Goal: Transaction & Acquisition: Purchase product/service

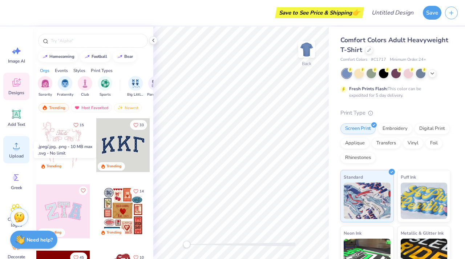
click at [14, 148] on circle at bounding box center [16, 148] width 5 height 5
click at [18, 149] on icon at bounding box center [16, 146] width 7 height 6
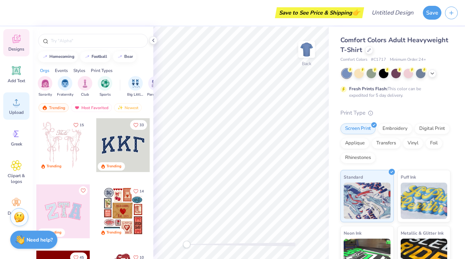
scroll to position [60, 0]
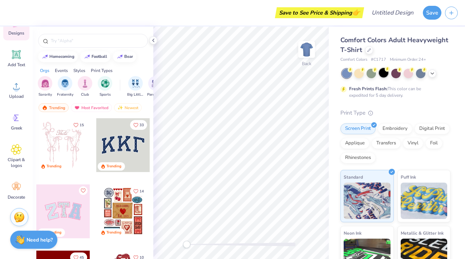
click at [384, 75] on div at bounding box center [383, 72] width 9 height 9
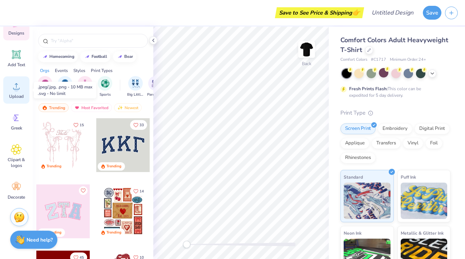
click at [16, 91] on circle at bounding box center [16, 89] width 5 height 5
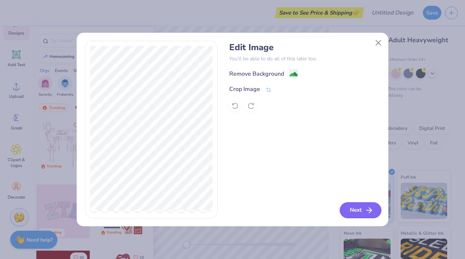
click at [358, 208] on button "Next" at bounding box center [361, 210] width 42 height 16
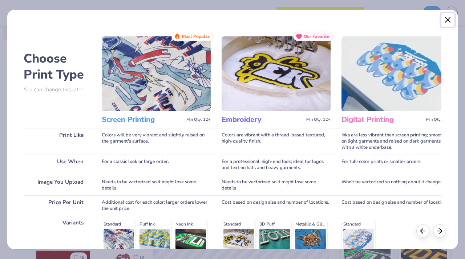
click at [449, 20] on button "Close" at bounding box center [448, 20] width 14 height 14
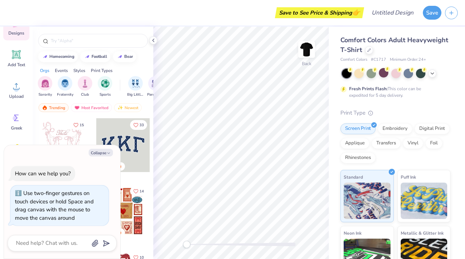
click at [169, 259] on div "Back" at bounding box center [241, 143] width 176 height 232
click at [16, 97] on span "Upload" at bounding box center [16, 96] width 15 height 6
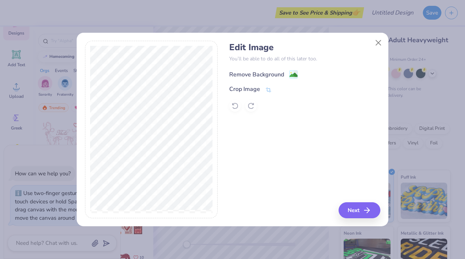
click at [281, 75] on div "Remove Background" at bounding box center [256, 74] width 55 height 9
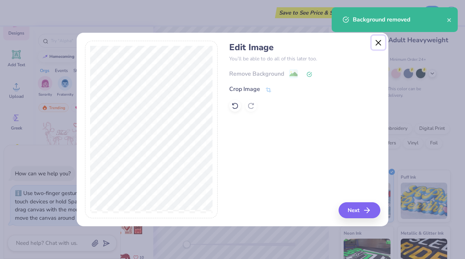
click at [376, 41] on button "Close" at bounding box center [379, 43] width 14 height 14
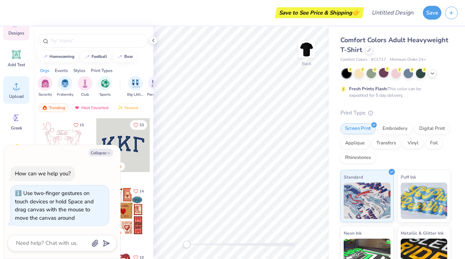
click at [7, 91] on div "Upload" at bounding box center [16, 89] width 26 height 27
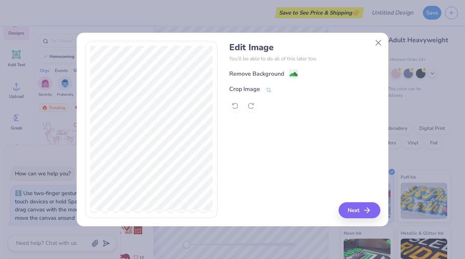
click at [355, 200] on div "Edit Image You’ll be able to do all of this later too. Remove Background Crop I…" at bounding box center [304, 129] width 151 height 177
click at [355, 208] on button "Next" at bounding box center [361, 210] width 42 height 16
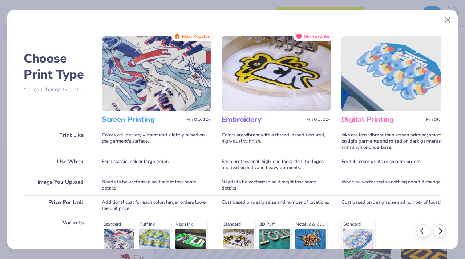
scroll to position [104, 0]
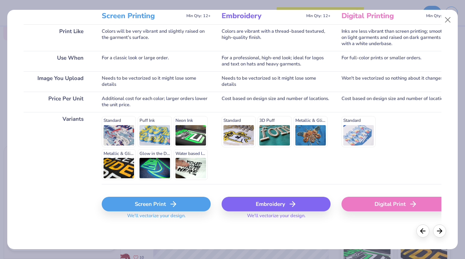
click at [196, 208] on div "Screen Print" at bounding box center [156, 204] width 109 height 15
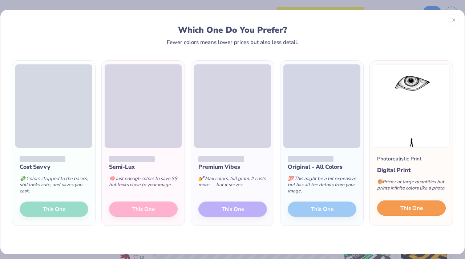
click at [399, 207] on button "This One" at bounding box center [411, 207] width 69 height 15
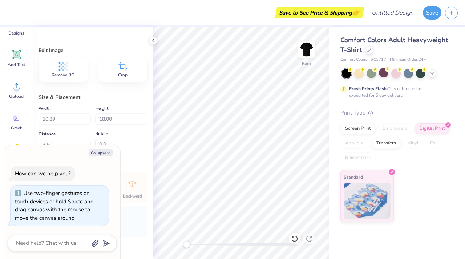
type textarea "x"
type input "6.50"
click at [151, 41] on icon at bounding box center [154, 40] width 6 height 6
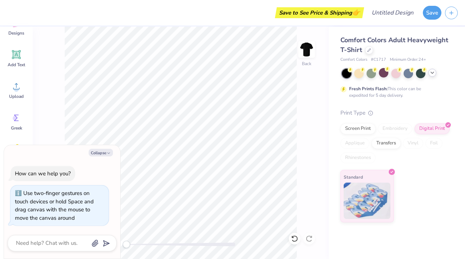
click at [430, 73] on icon at bounding box center [433, 73] width 6 height 6
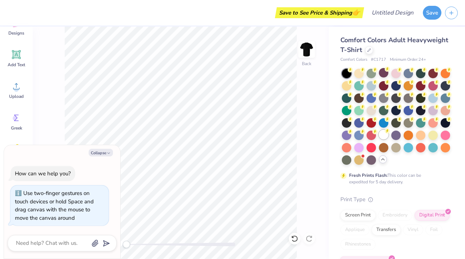
click at [382, 133] on div at bounding box center [383, 134] width 9 height 9
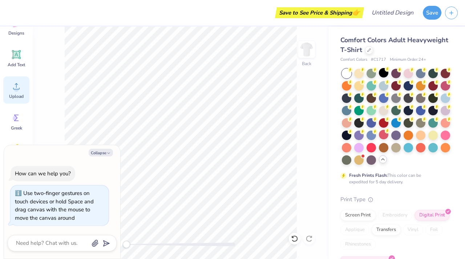
click at [16, 95] on span "Upload" at bounding box center [16, 96] width 15 height 6
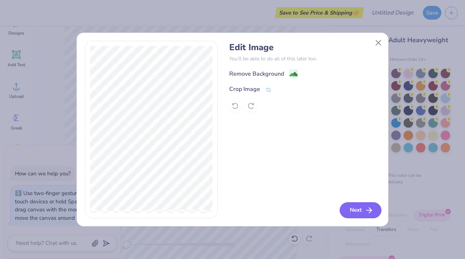
click at [359, 216] on button "Next" at bounding box center [361, 210] width 42 height 16
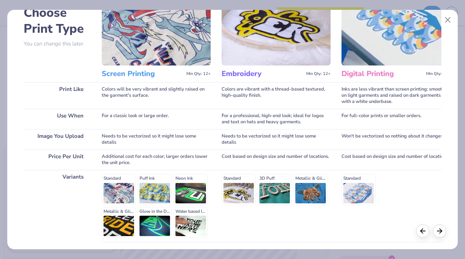
scroll to position [72, 0]
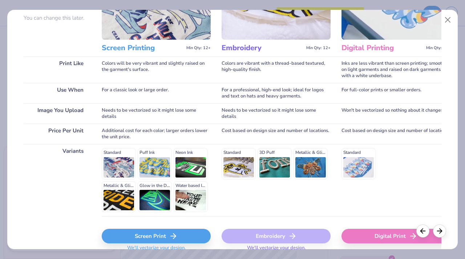
click at [156, 235] on div "Screen Print" at bounding box center [156, 236] width 109 height 15
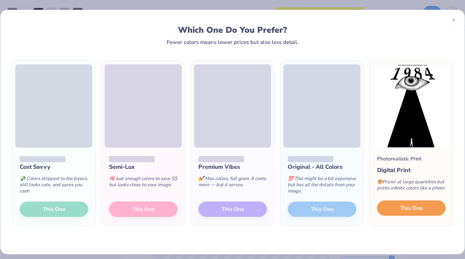
click at [410, 211] on span "This One" at bounding box center [412, 208] width 23 height 8
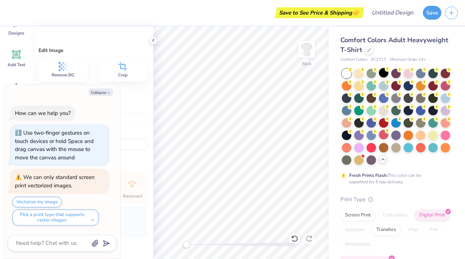
click at [237, 21] on div "Save to See Price & Shipping 👉" at bounding box center [187, 12] width 352 height 25
click at [101, 93] on button "Collapse" at bounding box center [101, 92] width 24 height 8
type textarea "x"
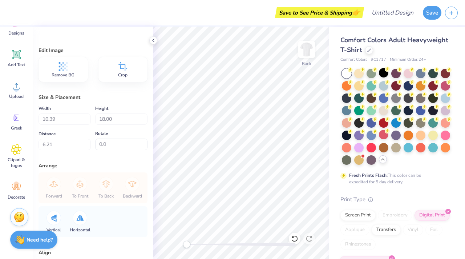
type input "4.00"
click at [18, 83] on icon at bounding box center [16, 86] width 11 height 11
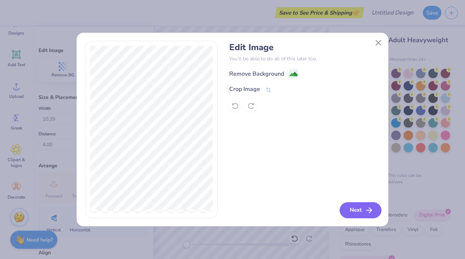
click at [367, 211] on icon "button" at bounding box center [369, 210] width 9 height 9
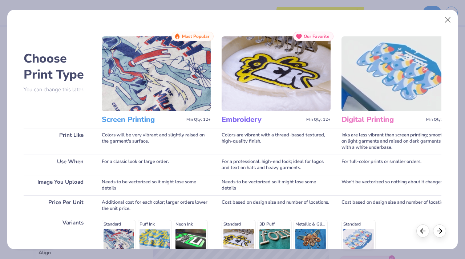
scroll to position [104, 0]
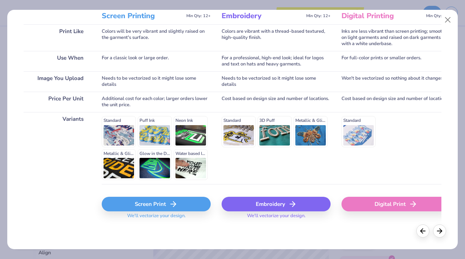
click at [141, 208] on div "Screen Print" at bounding box center [156, 204] width 109 height 15
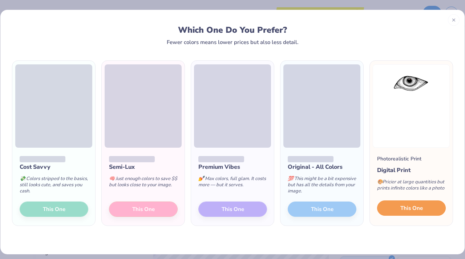
click at [401, 210] on span "This One" at bounding box center [412, 208] width 23 height 8
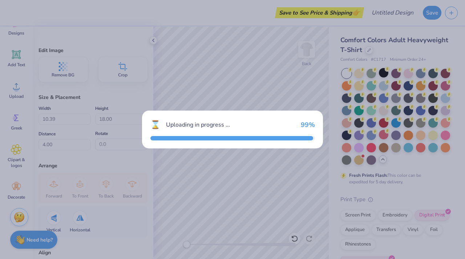
type input "9.75"
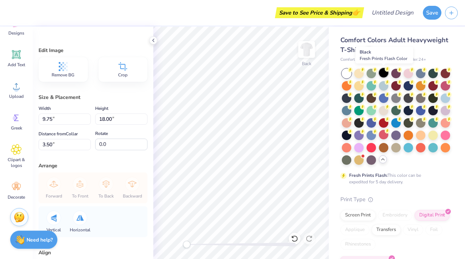
click at [383, 73] on div at bounding box center [383, 72] width 9 height 9
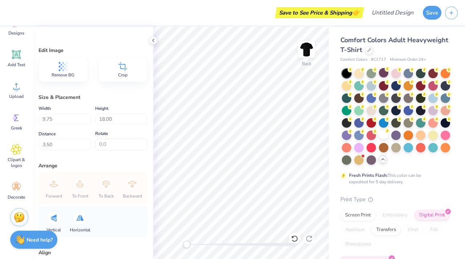
type input "3.00"
type input "9.12"
type input "16.84"
